Goal: Contribute content

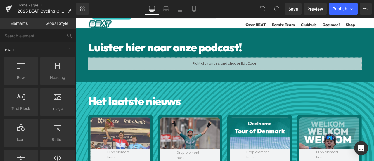
scroll to position [292, 0]
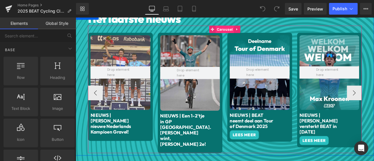
click at [250, 29] on span "Carousel" at bounding box center [253, 31] width 22 height 9
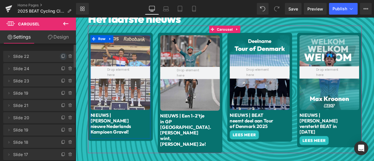
click at [61, 55] on icon at bounding box center [63, 56] width 5 height 5
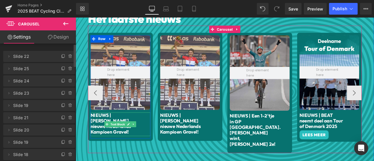
click at [139, 151] on p "NIEUWS | [PERSON_NAME] nieuwe Nederlands Kampioen Gravel!" at bounding box center [121, 143] width 56 height 27
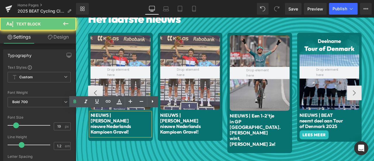
click at [139, 151] on p "NIEUWS | [PERSON_NAME] nieuwe Nederlands Kampioen Gravel!" at bounding box center [121, 143] width 56 height 27
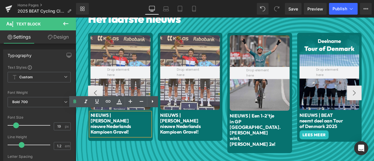
drag, startPoint x: 139, startPoint y: 151, endPoint x: 138, endPoint y: 147, distance: 3.8
click at [138, 147] on p "NIEUWS | [PERSON_NAME] nieuwe Nederlands Kampioen Gravel!" at bounding box center [121, 143] width 56 height 27
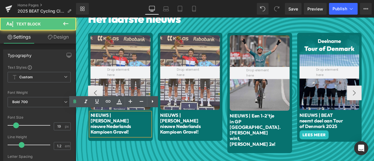
click at [138, 146] on p "NIEUWS | [PERSON_NAME] nieuwe Nederlands Kampioen Gravel!" at bounding box center [121, 143] width 56 height 27
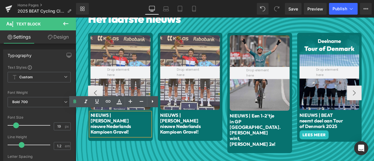
drag, startPoint x: 119, startPoint y: 137, endPoint x: 146, endPoint y: 153, distance: 31.8
click at [146, 152] on p "NIEUWS | [PERSON_NAME] nieuwe Nederlands Kampioen Gravel!" at bounding box center [121, 143] width 56 height 27
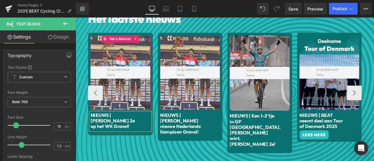
click at [126, 63] on div at bounding box center [128, 83] width 71 height 89
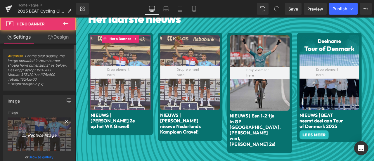
click at [36, 135] on icon "Replace Image" at bounding box center [39, 134] width 47 height 7
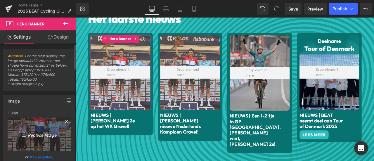
click at [33, 129] on link "Replace Image" at bounding box center [39, 134] width 63 height 34
type input "C:\fakepath\Instagram Timeline BADS (22).png"
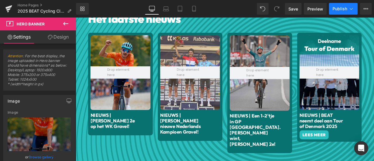
click at [337, 8] on span "Publish" at bounding box center [339, 8] width 15 height 5
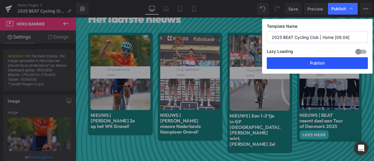
drag, startPoint x: 320, startPoint y: 64, endPoint x: 210, endPoint y: 71, distance: 109.8
click at [320, 64] on button "Publish" at bounding box center [317, 63] width 101 height 12
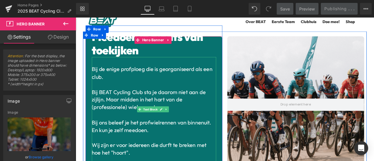
scroll to position [0, 0]
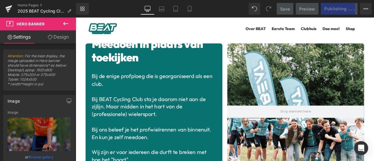
click at [157, 113] on span "Bij BEAT Cycling Club sta je daarom niet aan de zijlijn. Maar midden in het har…" at bounding box center [162, 123] width 135 height 26
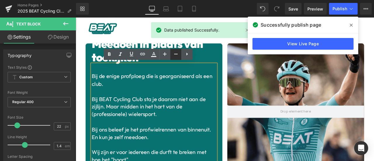
click at [175, 53] on icon at bounding box center [175, 54] width 7 height 7
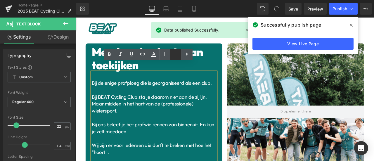
click at [175, 54] on icon at bounding box center [175, 54] width 7 height 7
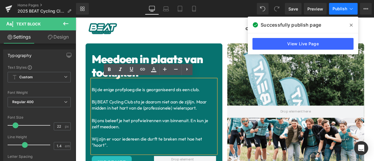
click at [337, 10] on span "Publish" at bounding box center [339, 8] width 15 height 5
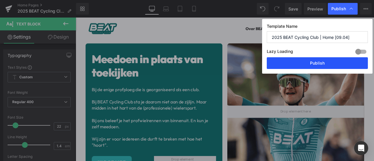
click at [321, 65] on button "Publish" at bounding box center [317, 63] width 101 height 12
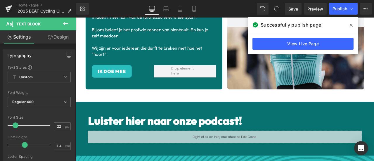
scroll to position [48, 0]
